Goal: Find specific page/section: Find specific page/section

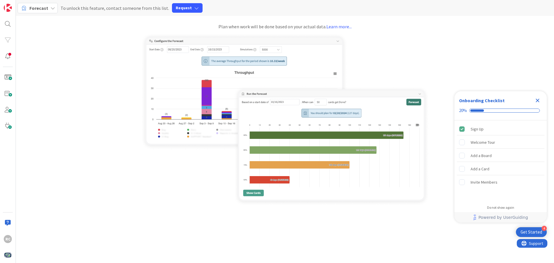
click at [52, 9] on icon at bounding box center [52, 8] width 5 height 5
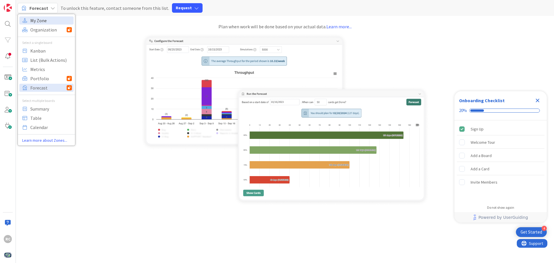
click at [48, 21] on span "My Zone" at bounding box center [51, 20] width 42 height 9
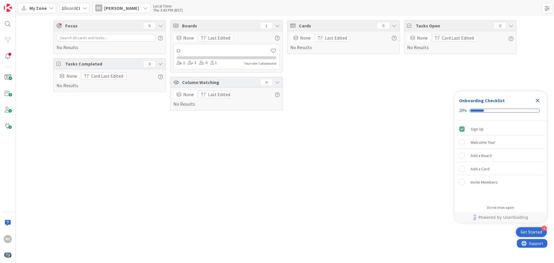
click at [73, 8] on span "1 Board CI" at bounding box center [71, 8] width 18 height 7
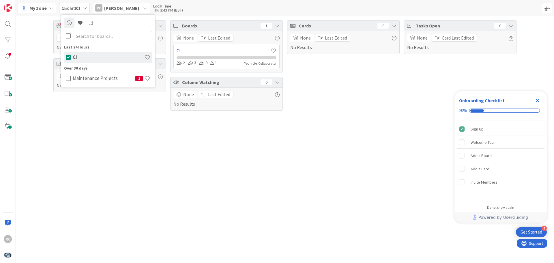
click at [84, 35] on input "text" at bounding box center [112, 36] width 79 height 10
type input "maintenance"
click at [70, 59] on icon at bounding box center [68, 57] width 5 height 6
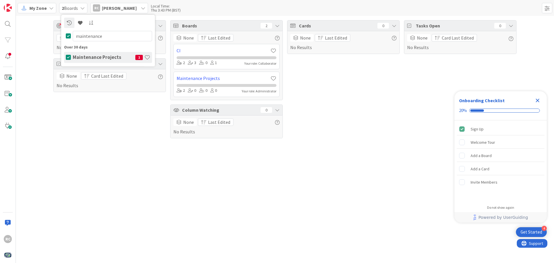
click at [80, 59] on h4 "Maintenance Projects" at bounding box center [104, 57] width 63 height 6
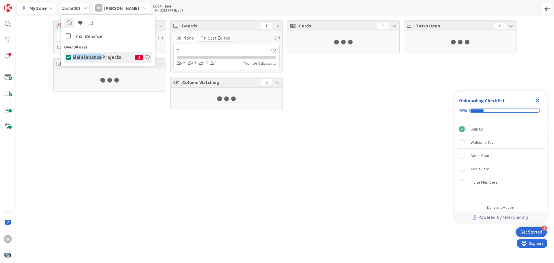
click at [80, 59] on h4 "Maintenance Projects" at bounding box center [104, 57] width 63 height 6
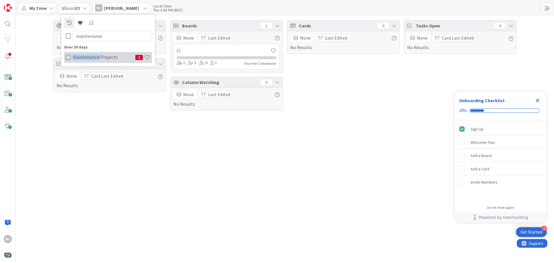
click at [81, 57] on h4 "Maintenance Projects" at bounding box center [104, 57] width 63 height 6
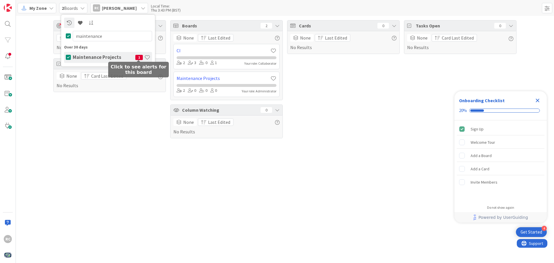
click at [138, 57] on span "1" at bounding box center [138, 57] width 7 height 5
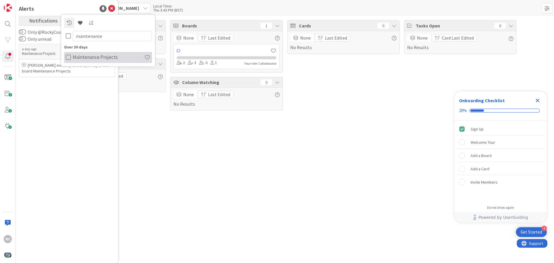
click at [90, 91] on div "a day ago Maintenance Projects Jason Keiser invited Rocky Coons to this board M…" at bounding box center [67, 150] width 96 height 216
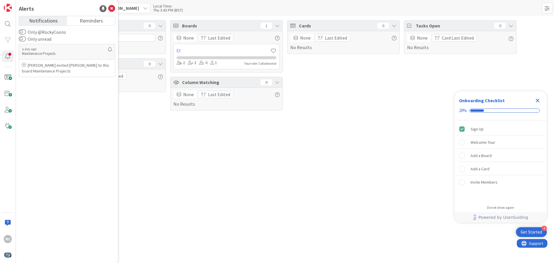
click at [135, 119] on div "Focus 0 No Results Tasks Completed 0 None Card Last Edited No Results Boards 1 …" at bounding box center [285, 139] width 538 height 247
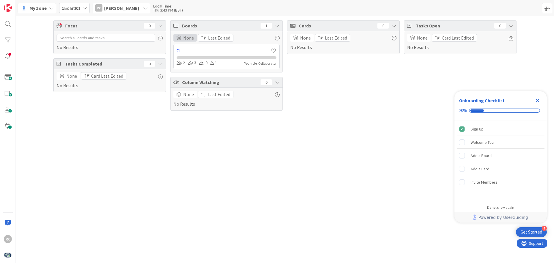
click at [190, 39] on span "None" at bounding box center [188, 37] width 11 height 7
click at [176, 27] on icon at bounding box center [176, 25] width 6 height 5
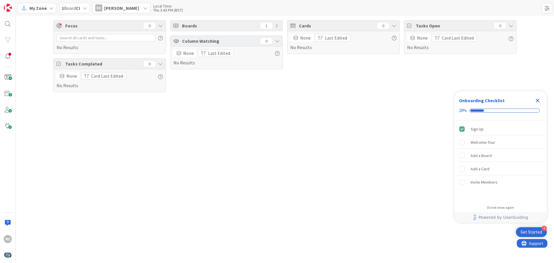
click at [176, 27] on icon at bounding box center [176, 25] width 6 height 5
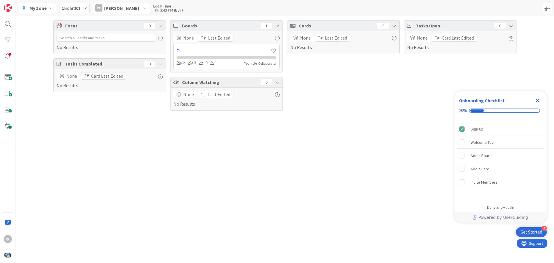
click at [162, 26] on icon at bounding box center [160, 25] width 5 height 5
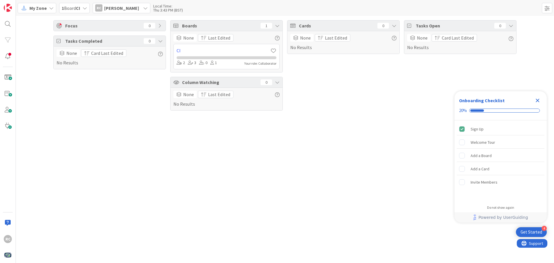
click at [162, 26] on icon at bounding box center [160, 25] width 5 height 5
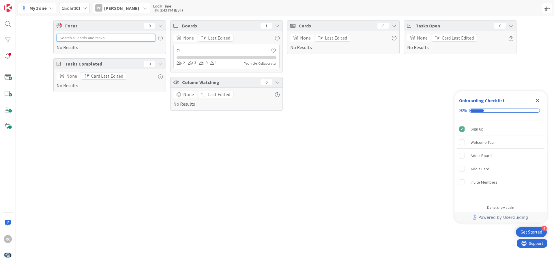
click at [95, 39] on input "text" at bounding box center [106, 37] width 99 height 7
type input "Frontier Upstairs AC install"
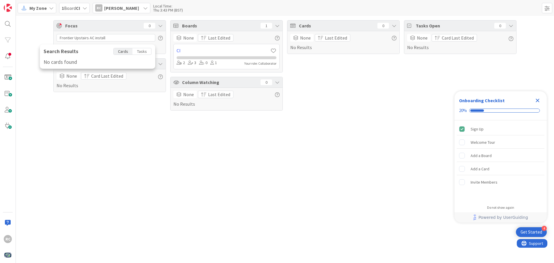
click at [125, 95] on div "Focus 0 Frontier Upstairs AC install Search Results Cards Tasks No cards found …" at bounding box center [109, 65] width 112 height 90
drag, startPoint x: 120, startPoint y: 38, endPoint x: 53, endPoint y: 33, distance: 66.8
click at [53, 33] on div "Focus 0 Frontier Upstairs AC install Search Results Cards Tasks No cards found …" at bounding box center [109, 37] width 112 height 34
click at [295, 26] on icon at bounding box center [293, 25] width 6 height 5
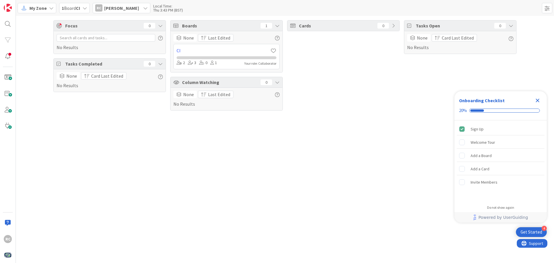
click at [301, 26] on span "Cards" at bounding box center [337, 25] width 76 height 7
click at [306, 41] on span "None" at bounding box center [305, 37] width 11 height 7
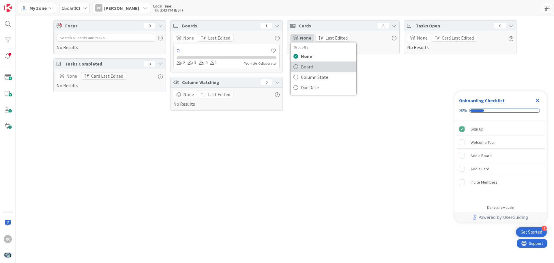
click at [296, 63] on icon at bounding box center [295, 66] width 5 height 9
click at [304, 37] on span "Board" at bounding box center [306, 37] width 12 height 7
click at [296, 58] on icon at bounding box center [295, 56] width 5 height 9
click at [309, 104] on div "Cards 0 None Group By None Board Column State Due Date Last Edited No Results" at bounding box center [343, 65] width 112 height 90
drag, startPoint x: 537, startPoint y: 99, endPoint x: 526, endPoint y: 94, distance: 12.4
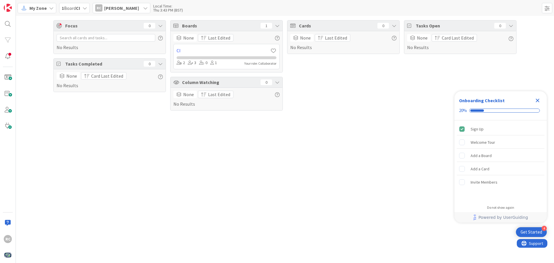
click at [537, 99] on icon "Close Checklist" at bounding box center [537, 100] width 7 height 7
